Goal: Task Accomplishment & Management: Use online tool/utility

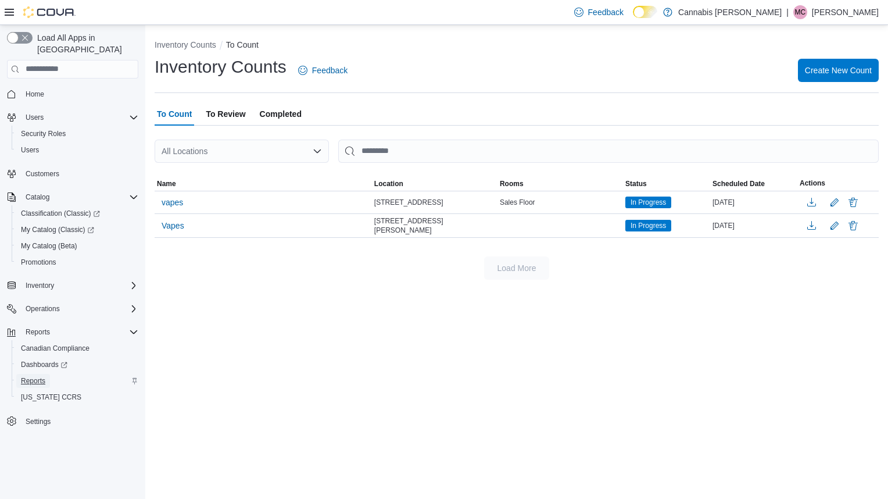
click at [26, 376] on span "Reports" at bounding box center [33, 380] width 24 height 9
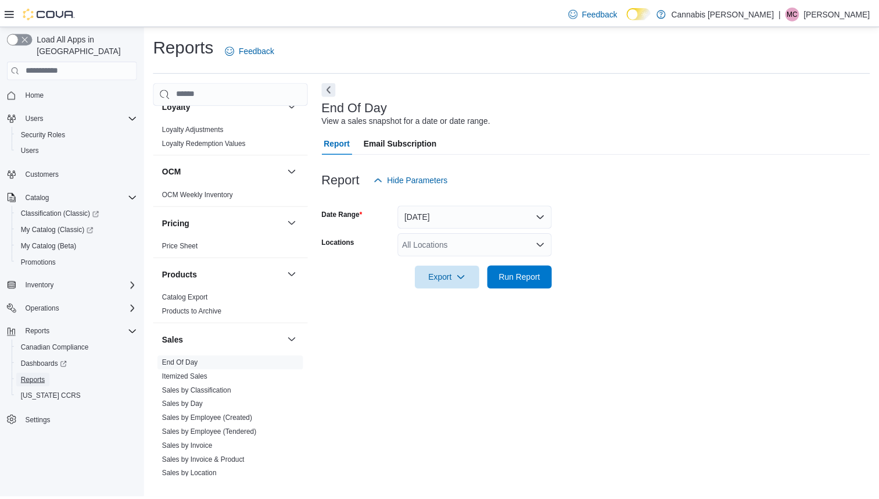
scroll to position [814, 0]
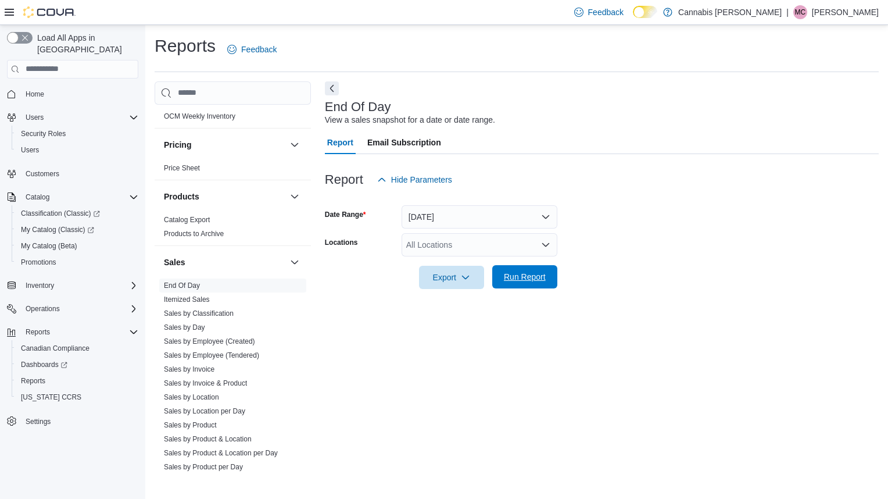
click at [511, 267] on span "Run Report" at bounding box center [524, 276] width 51 height 23
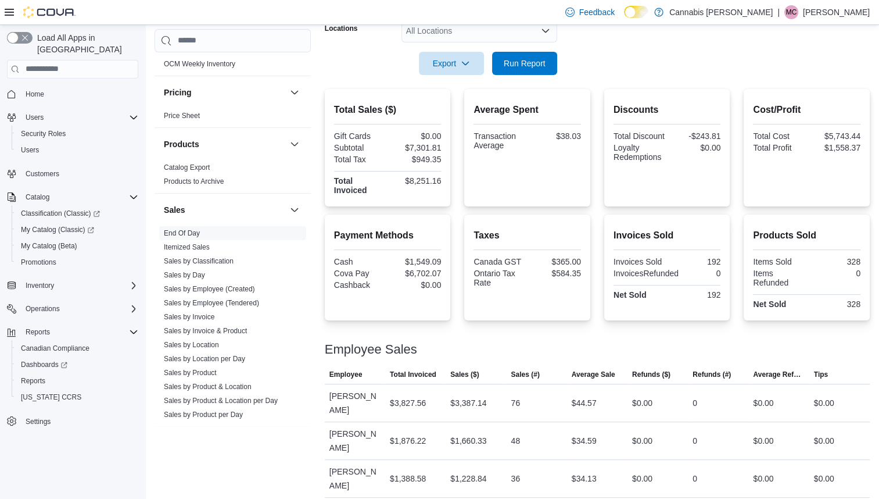
scroll to position [231, 0]
